Goal: Task Accomplishment & Management: Use online tool/utility

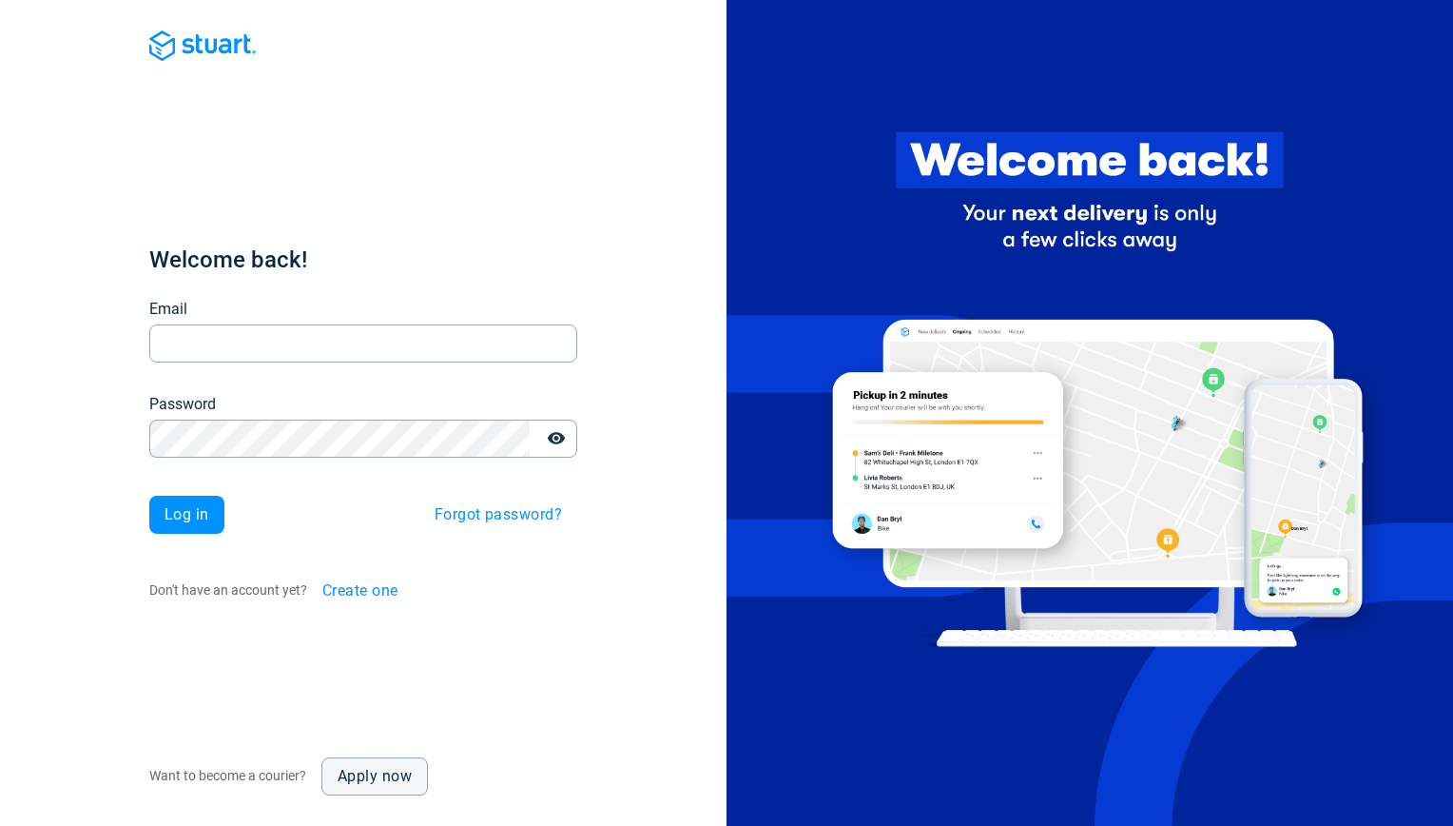
click at [649, 361] on div "Welcome back! Email Email Password Password Log in Forgot password? Don't have …" at bounding box center [363, 413] width 727 height 826
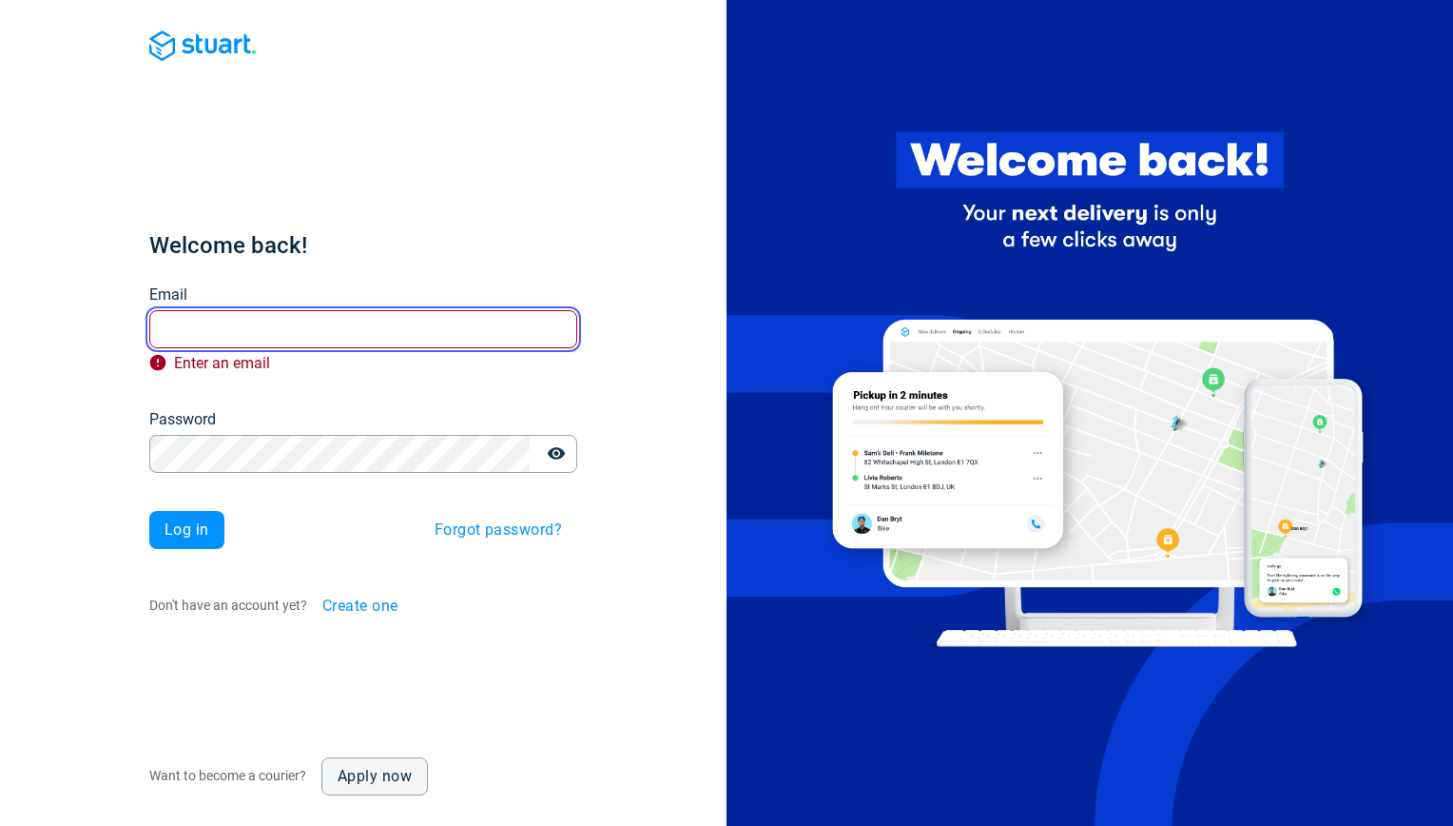
click at [380, 322] on input "Email" at bounding box center [363, 328] width 428 height 37
paste input "[EMAIL_ADDRESS][DOMAIN_NAME]"
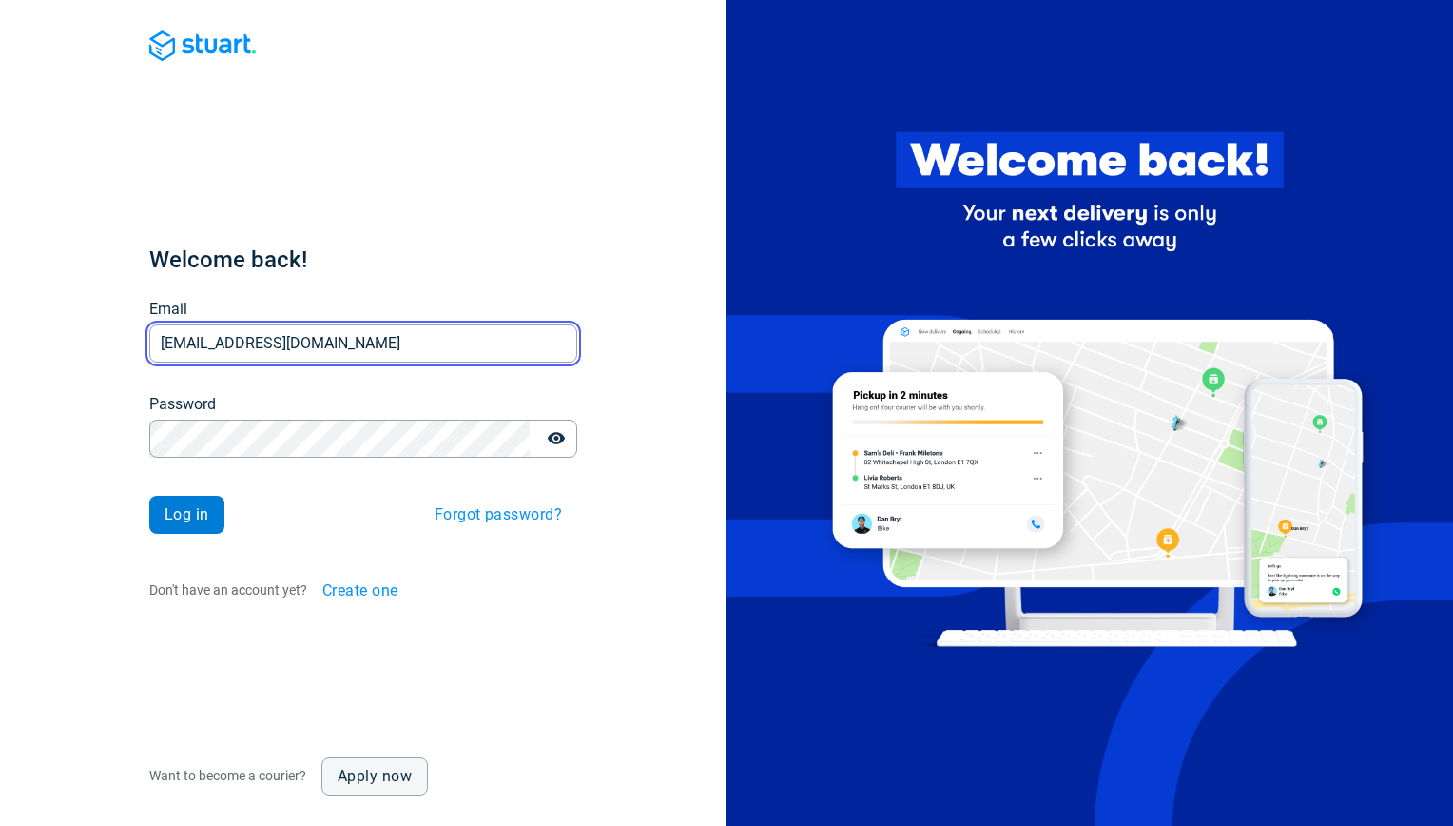
type input "[EMAIL_ADDRESS][DOMAIN_NAME]"
click at [188, 516] on span "Log in" at bounding box center [187, 514] width 45 height 15
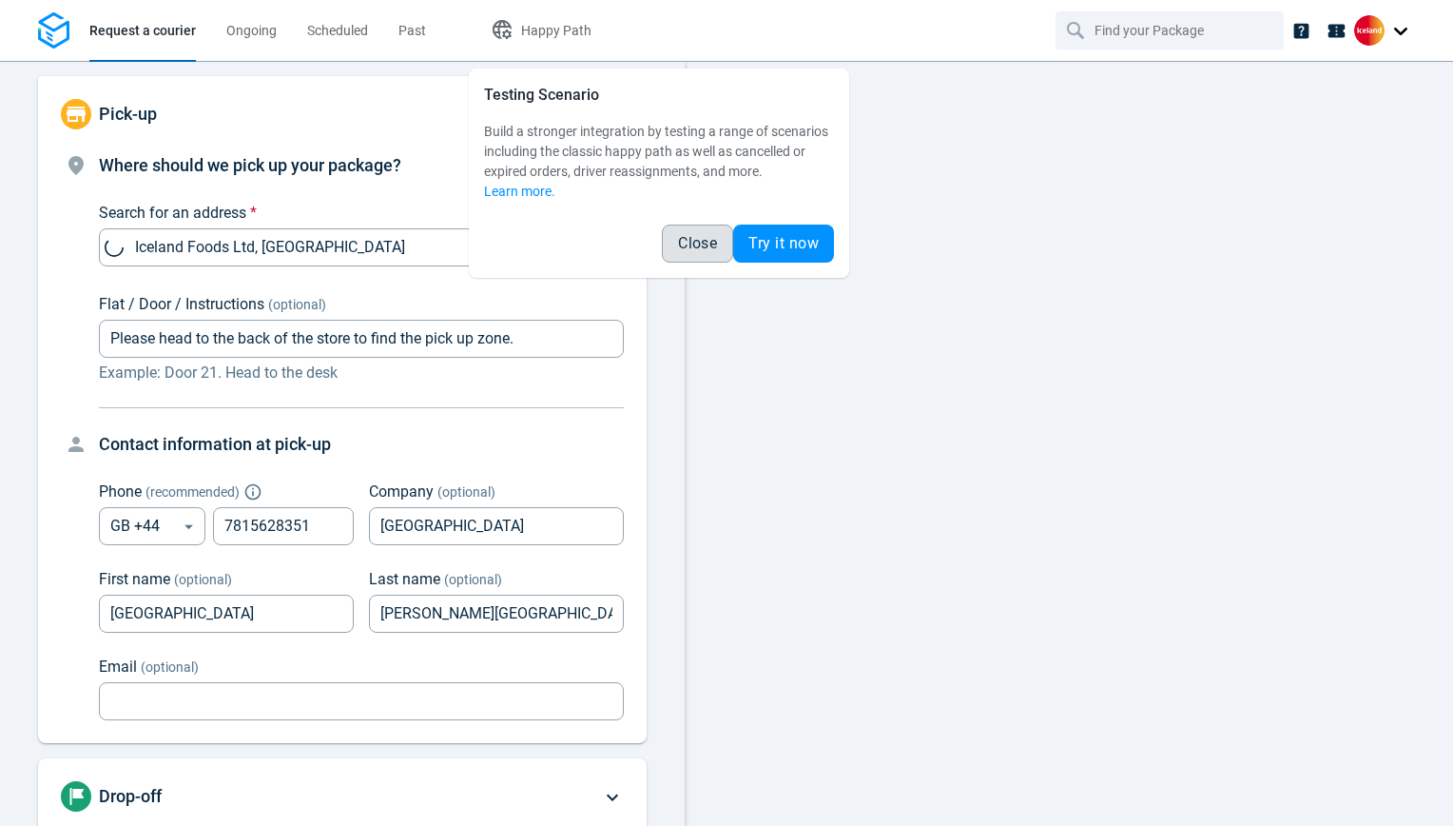
type input "Iceland Foods Ltd, [GEOGRAPHIC_DATA]"
type input "Please head to the back of the store to find the pick up zone."
type input "7815628351"
type input "[GEOGRAPHIC_DATA]"
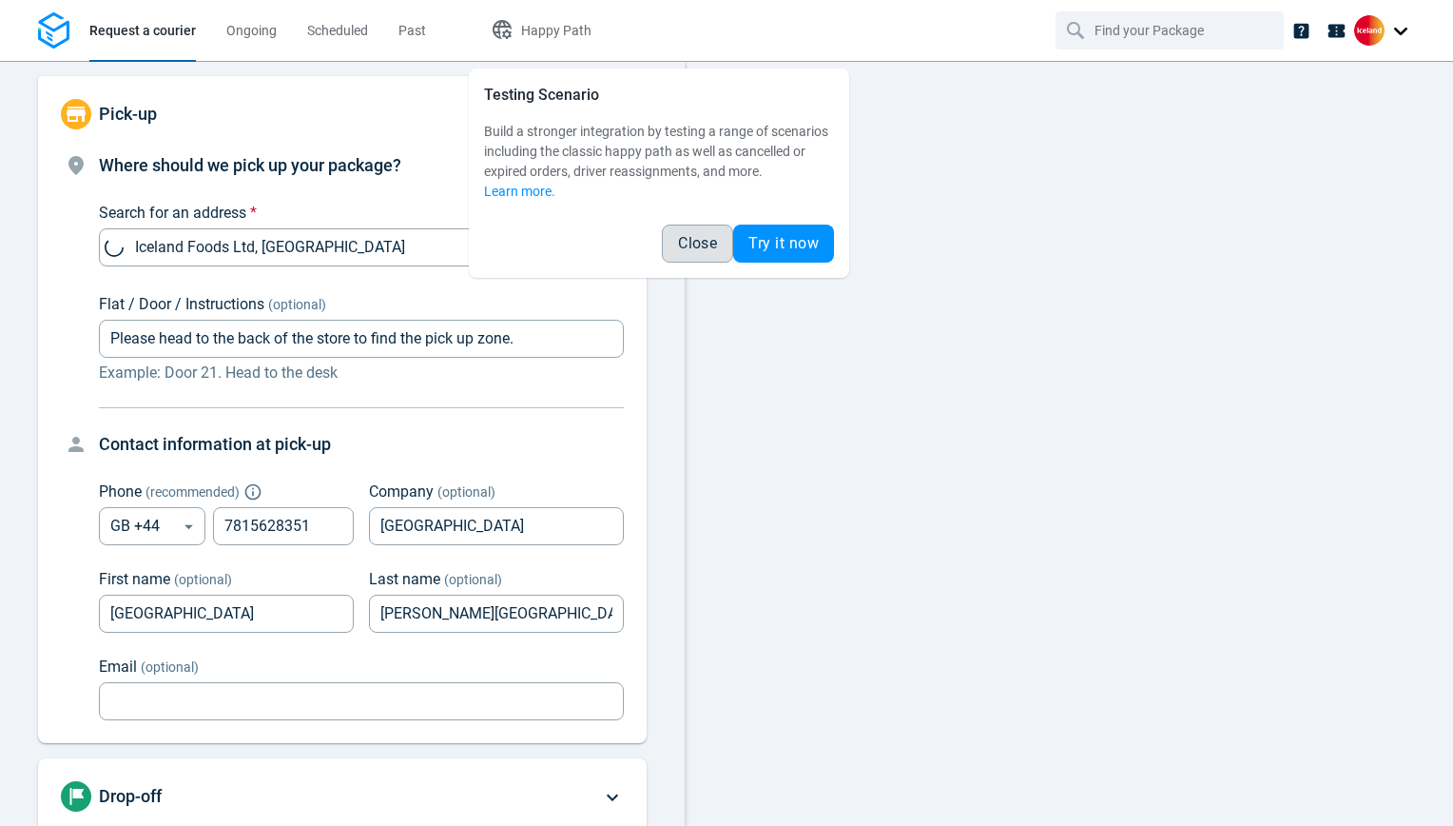
type input "[PERSON_NAME][GEOGRAPHIC_DATA]"
drag, startPoint x: 709, startPoint y: 228, endPoint x: 527, endPoint y: 254, distance: 184.4
click at [709, 228] on button "Close" at bounding box center [697, 243] width 71 height 38
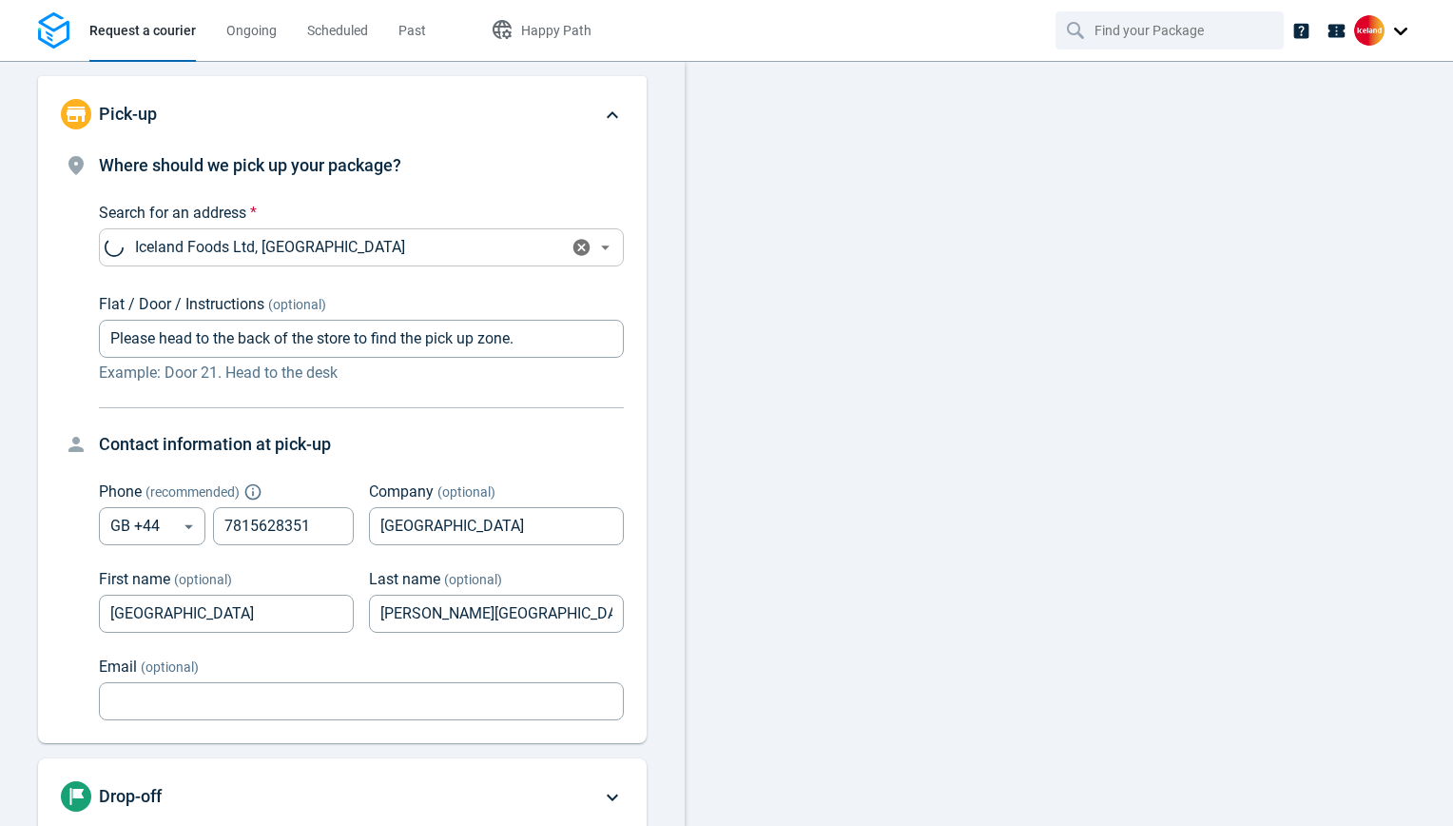
type input "now"
